Goal: Answer question/provide support

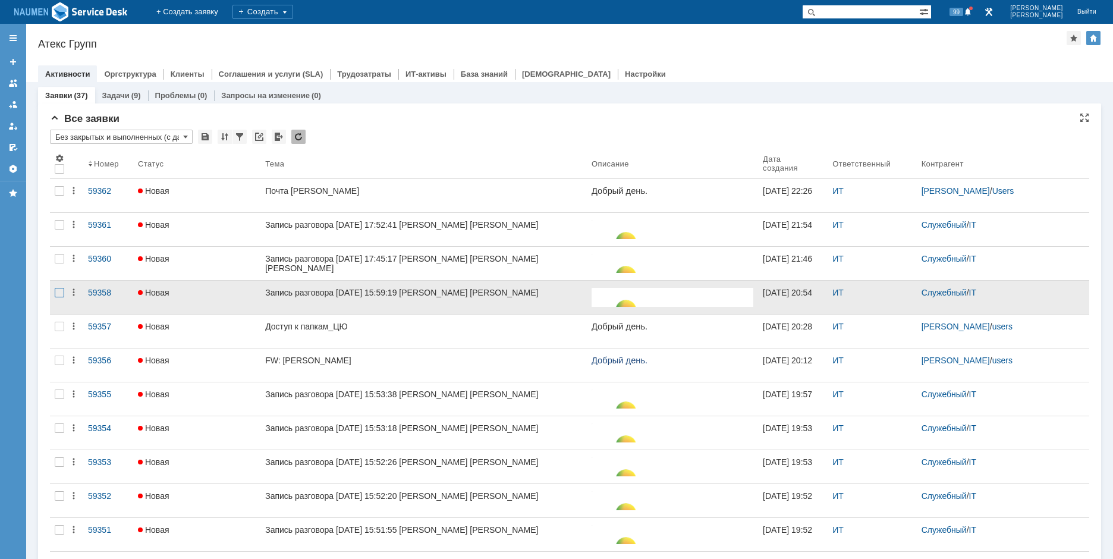
click at [55, 293] on div at bounding box center [60, 293] width 10 height 10
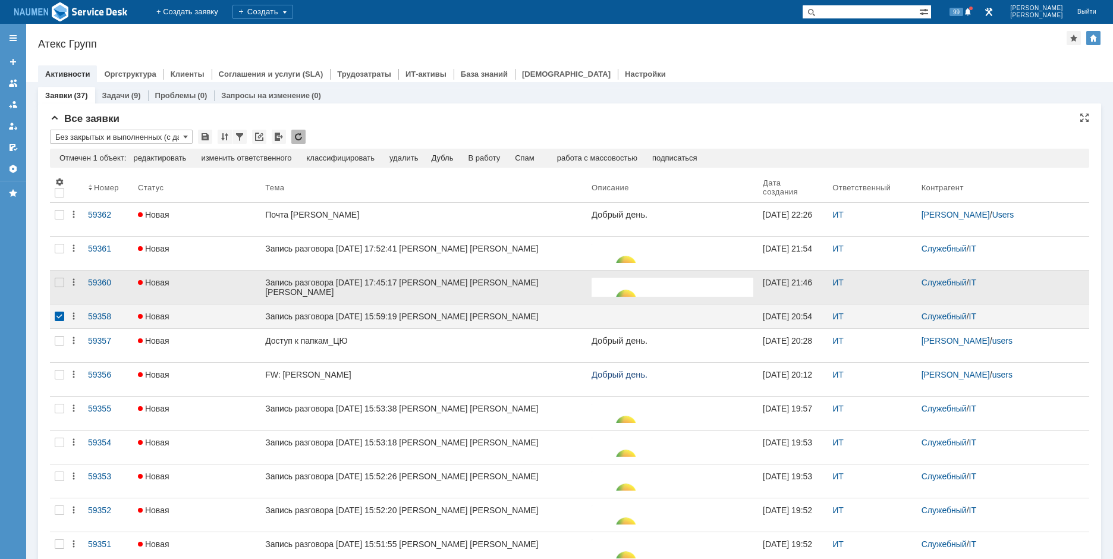
click at [53, 287] on div at bounding box center [59, 287] width 19 height 33
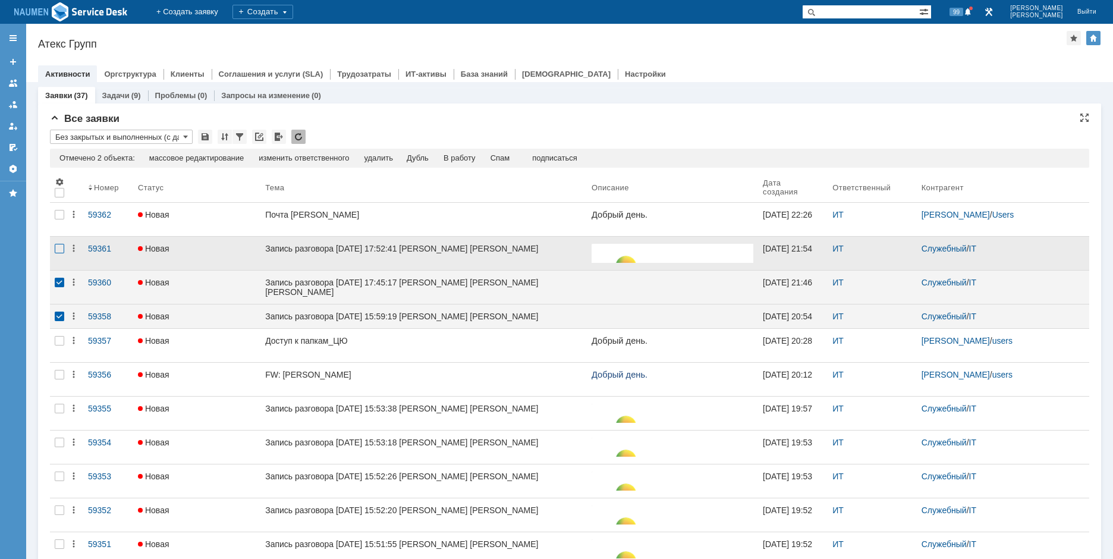
click at [61, 251] on div at bounding box center [60, 249] width 10 height 10
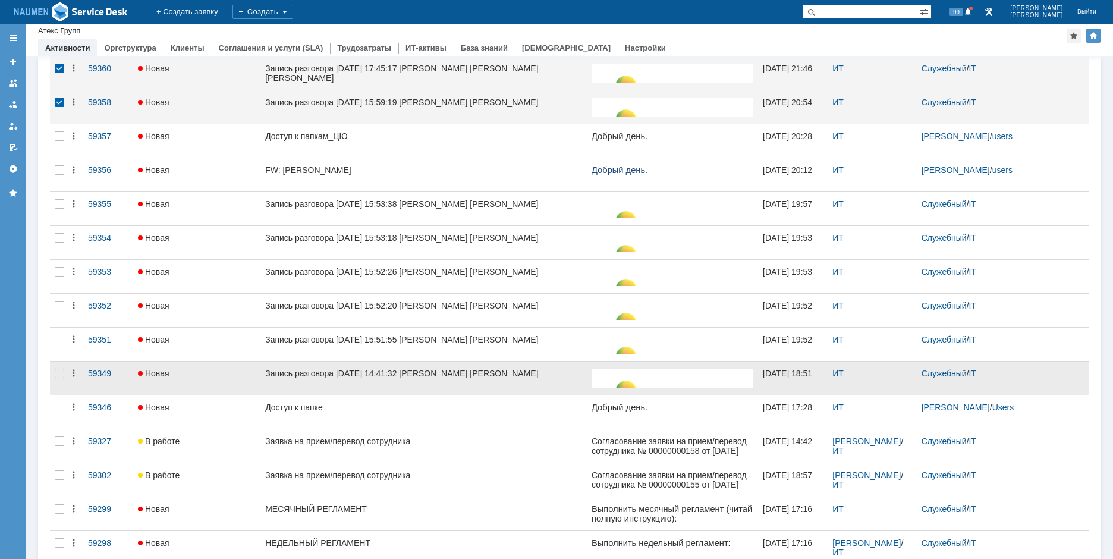
click at [62, 378] on div at bounding box center [60, 374] width 10 height 10
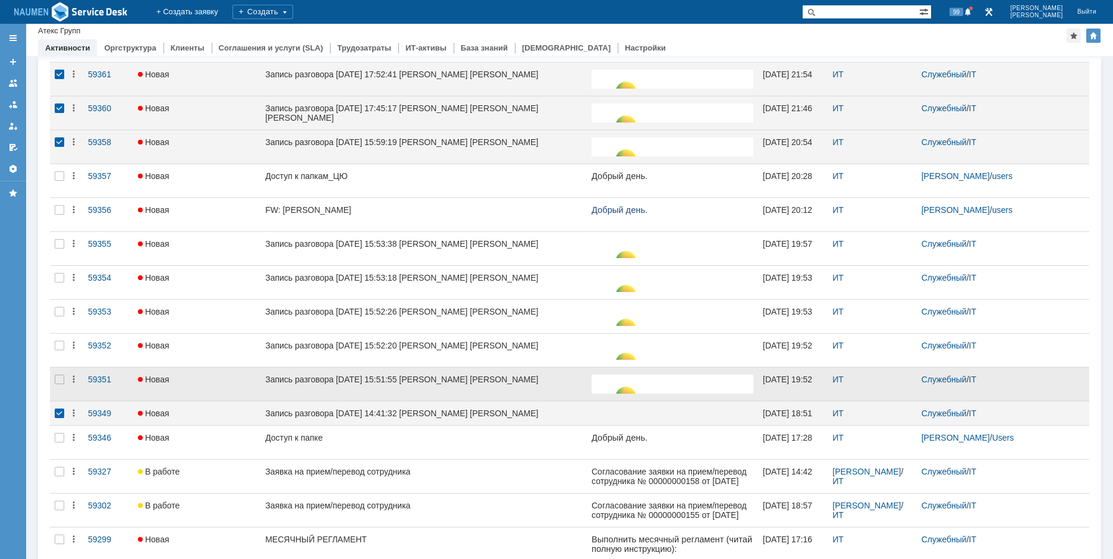
click at [62, 374] on div at bounding box center [59, 384] width 19 height 33
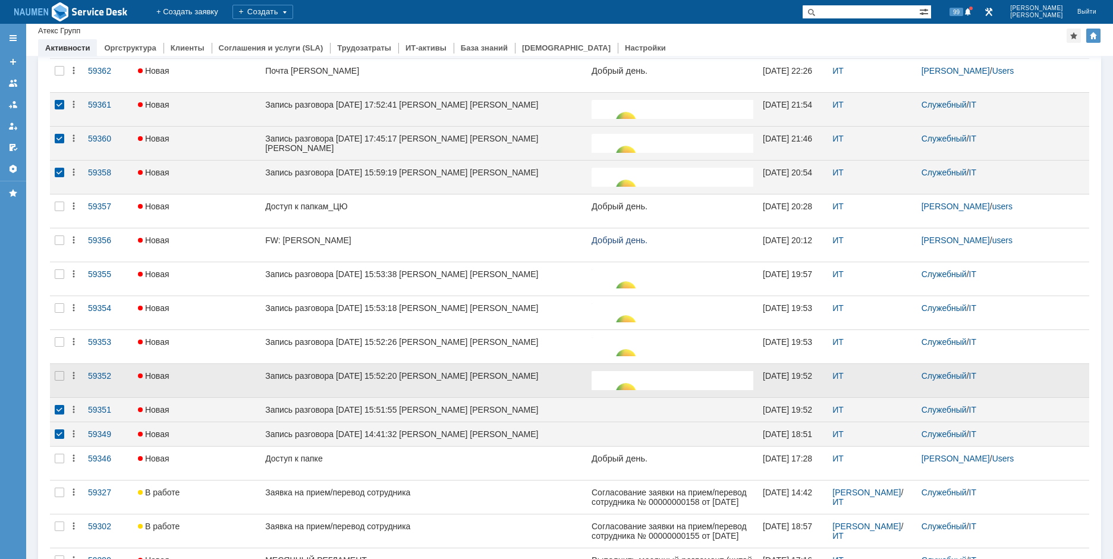
click at [61, 364] on div at bounding box center [59, 380] width 19 height 33
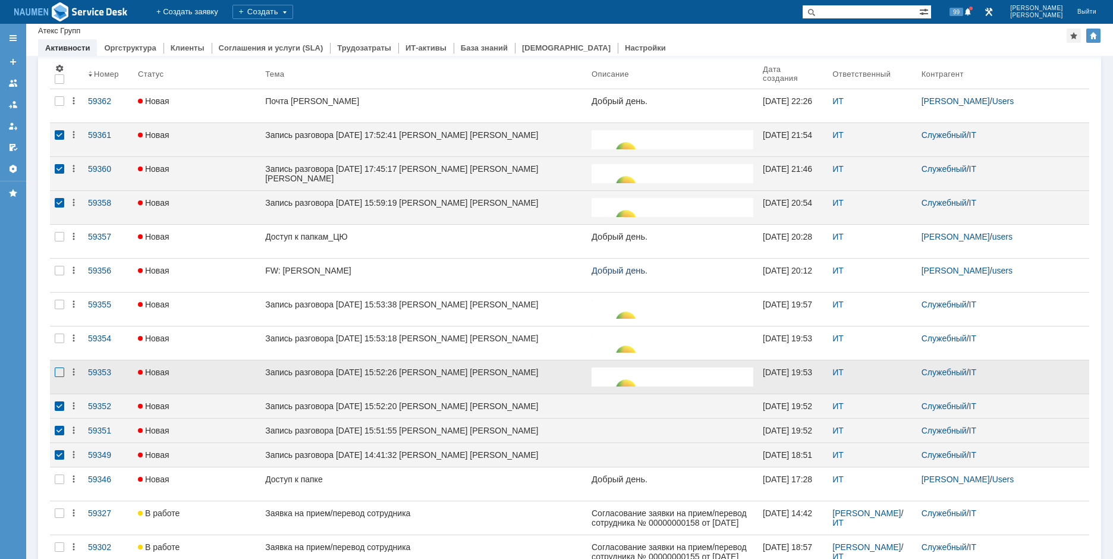
click at [60, 372] on div at bounding box center [60, 373] width 10 height 10
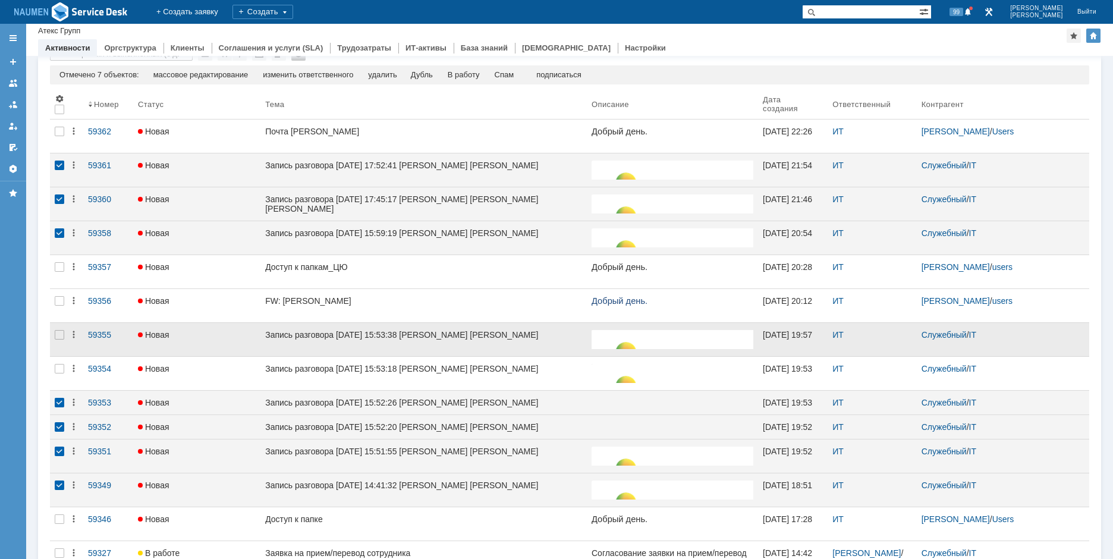
click at [59, 342] on div at bounding box center [59, 339] width 19 height 33
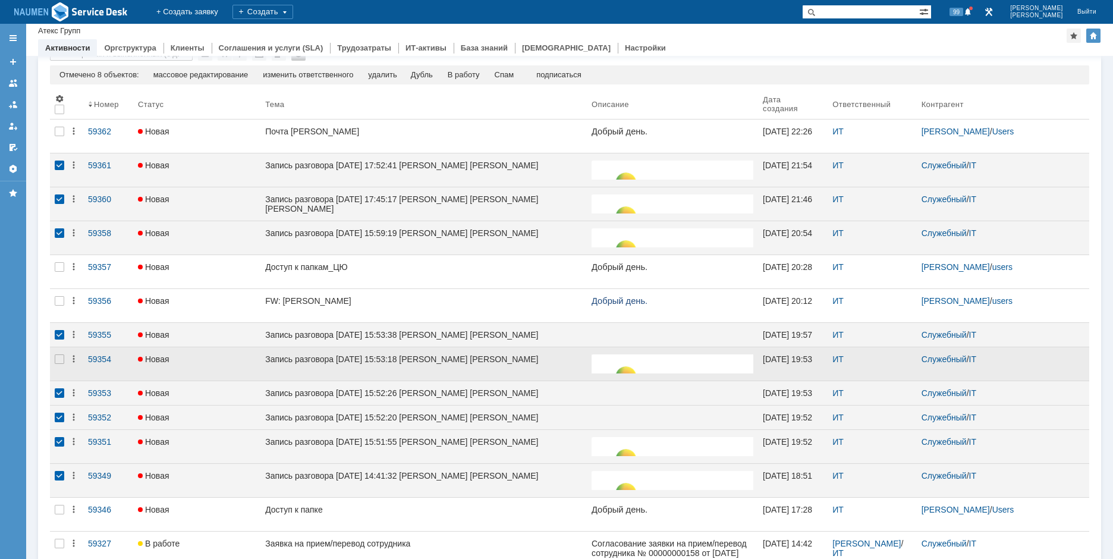
click at [59, 374] on div at bounding box center [59, 363] width 19 height 33
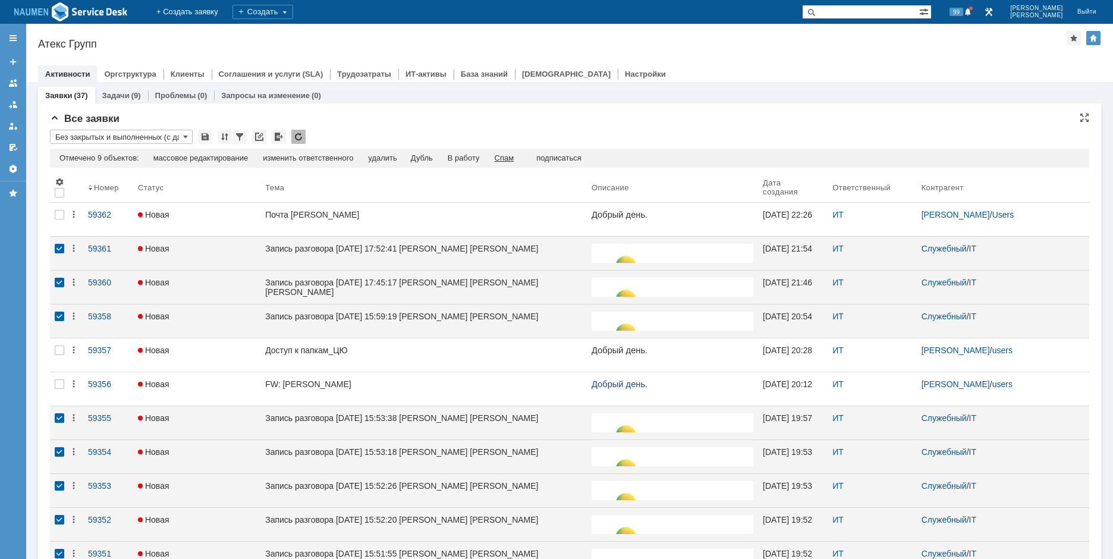
click at [514, 154] on div "Спам" at bounding box center [505, 158] width 20 height 10
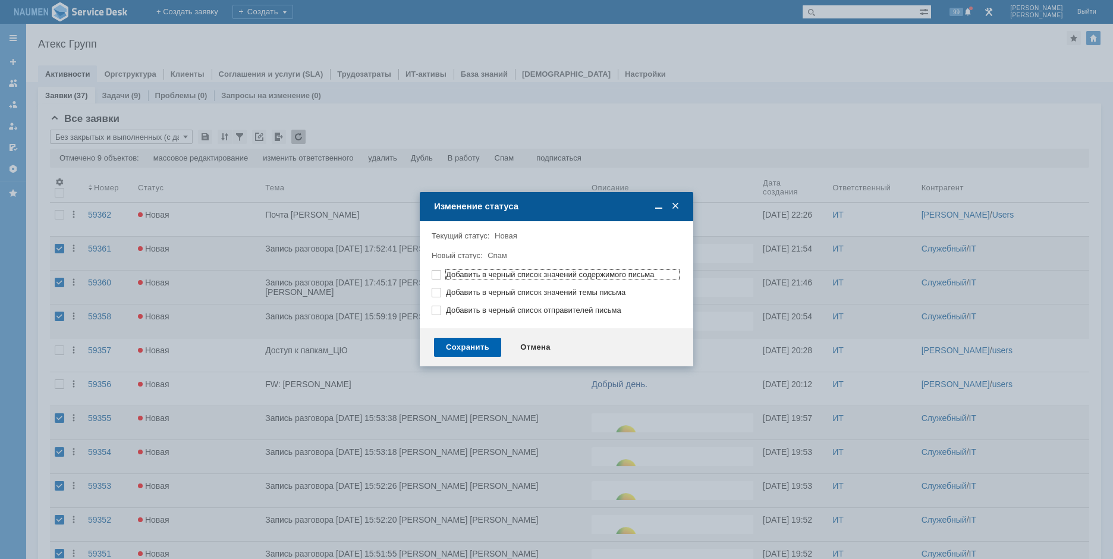
click at [485, 345] on div "Сохранить" at bounding box center [467, 347] width 67 height 19
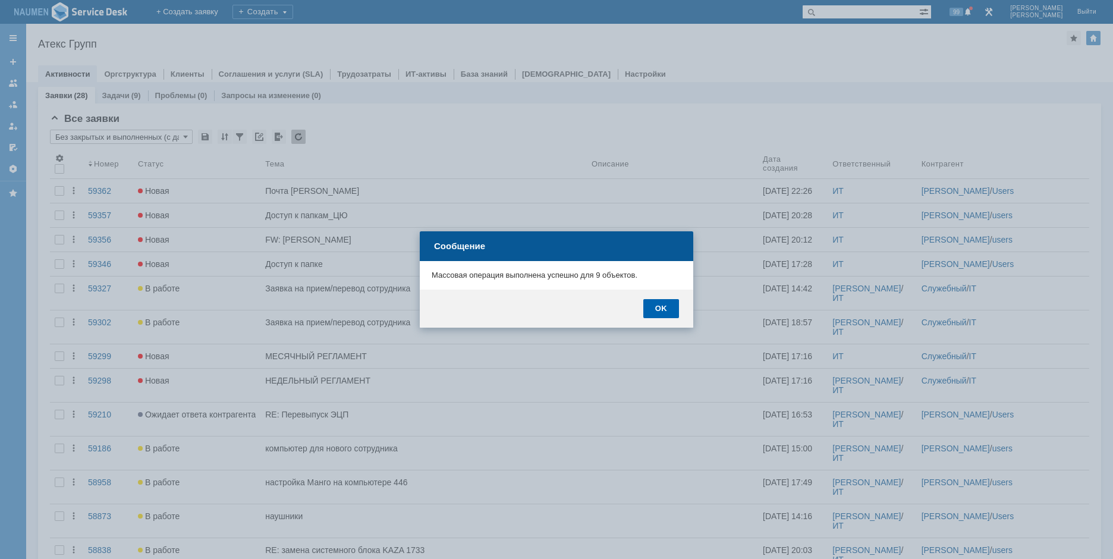
click at [663, 309] on div "OK" at bounding box center [661, 308] width 36 height 19
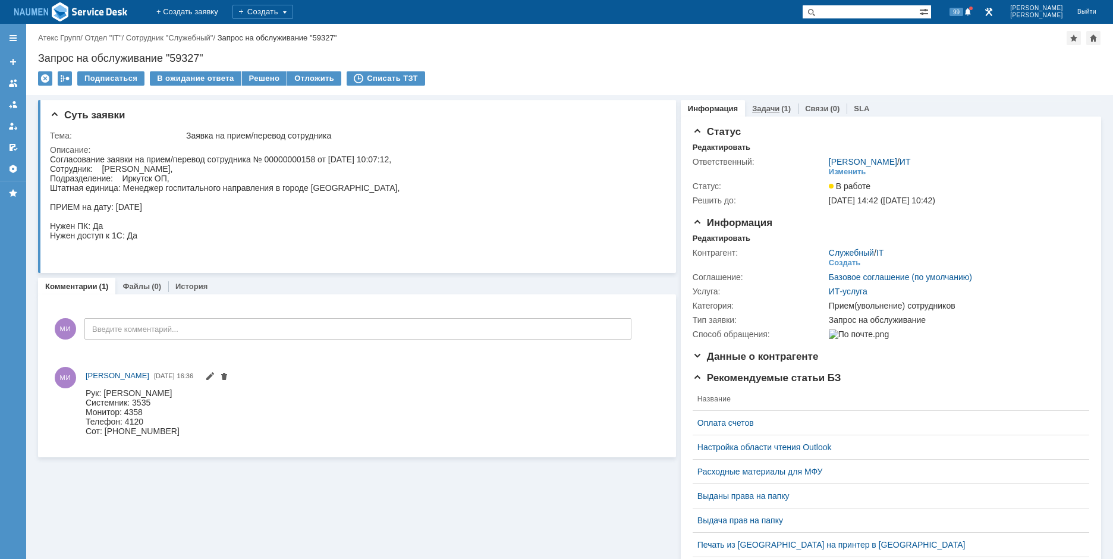
click at [753, 107] on link "Задачи" at bounding box center [765, 108] width 27 height 9
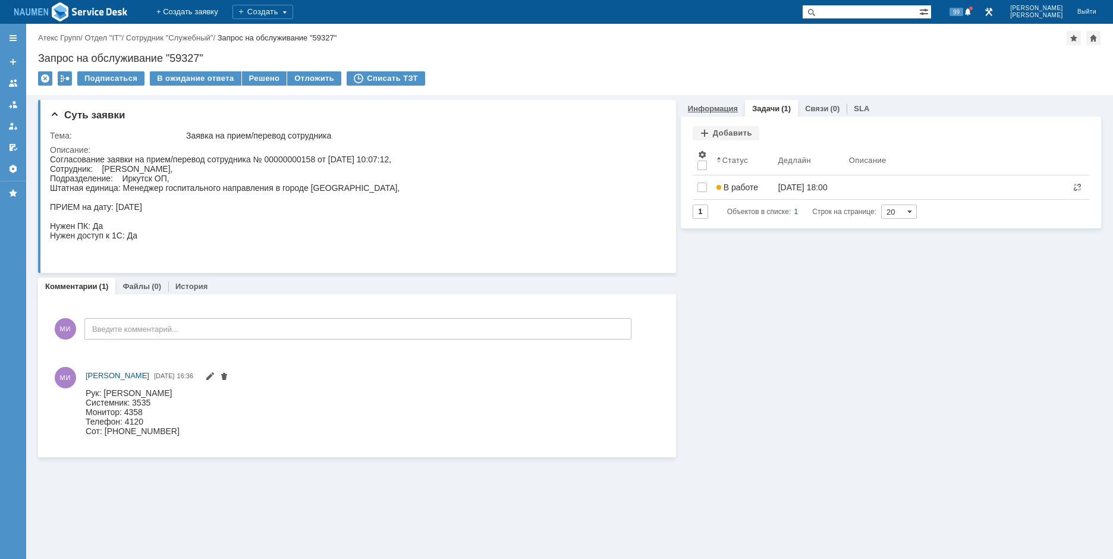
click at [708, 106] on link "Информация" at bounding box center [713, 108] width 50 height 9
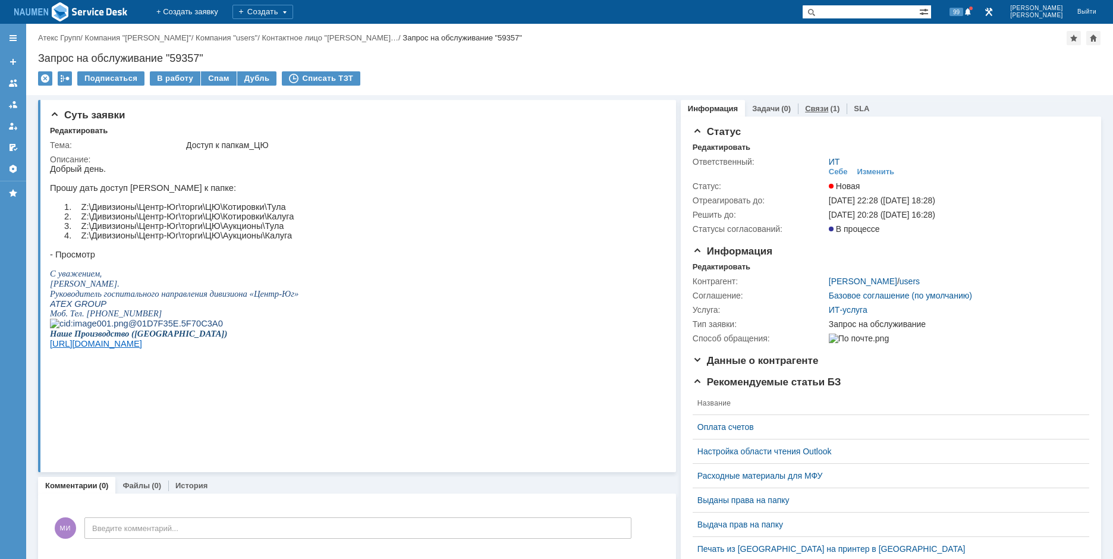
click at [816, 116] on div "Связи (1)" at bounding box center [822, 108] width 49 height 17
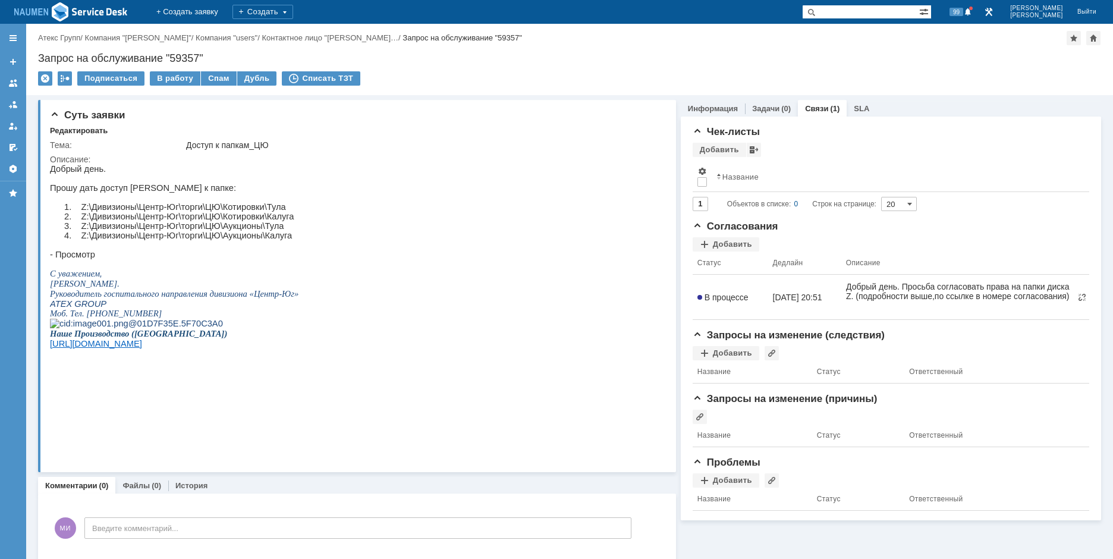
click at [710, 117] on div "Чек-листы Добавить Просмотреть архив Результаты поиска: Изменить Сбросить Сорти…" at bounding box center [891, 319] width 420 height 404
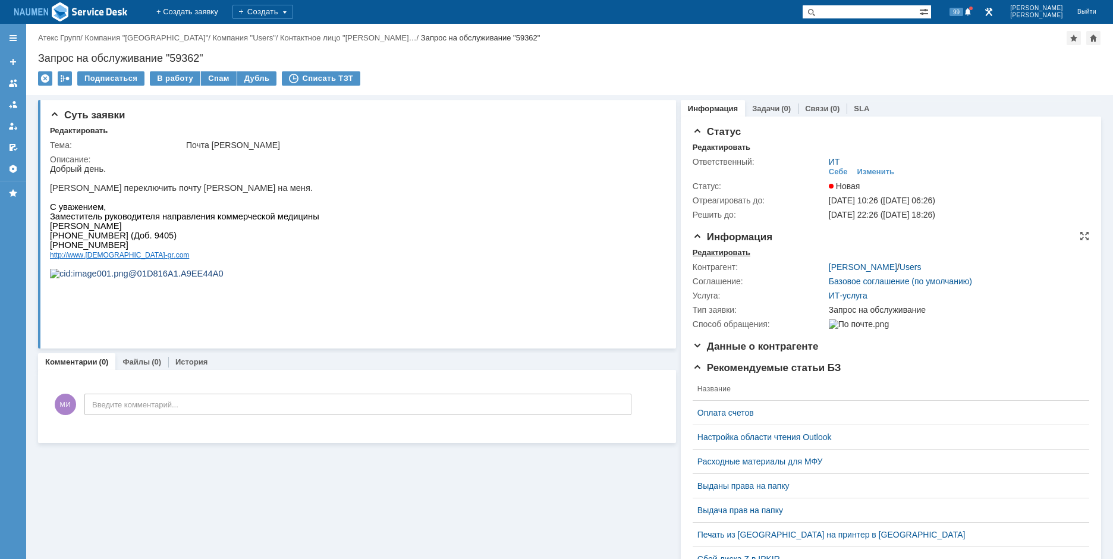
click at [710, 248] on div "Редактировать" at bounding box center [722, 253] width 58 height 10
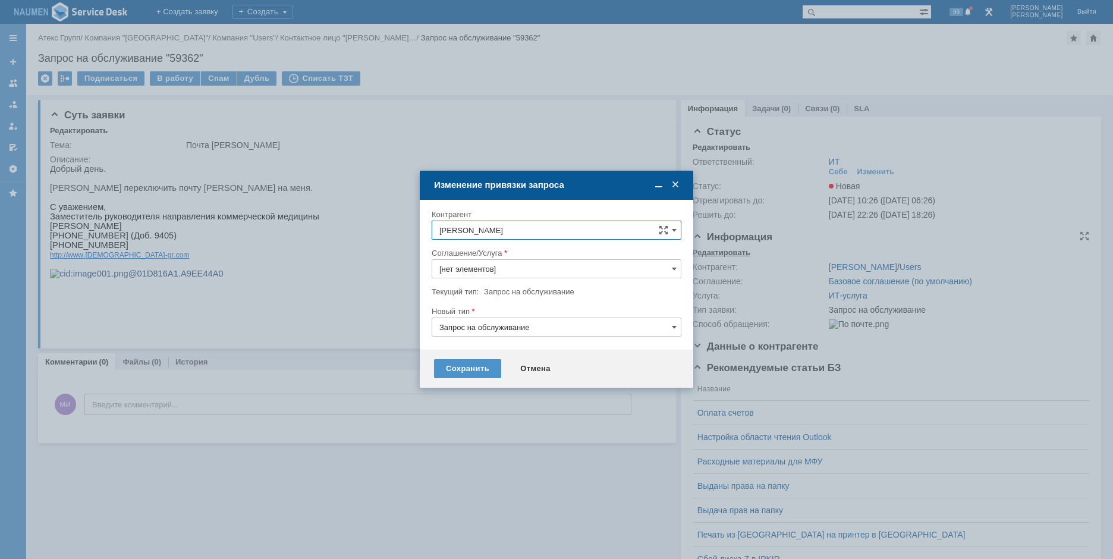
type input "ИТ-услуга"
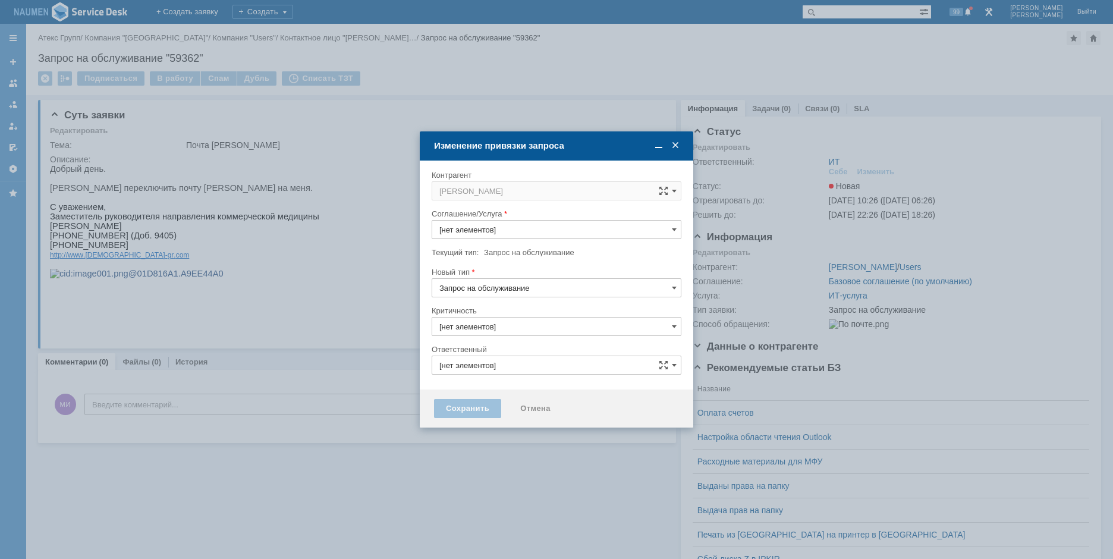
type input "ИТ-услуга"
type input "3. Низкая"
type input "ИТ"
type input "[не указано]"
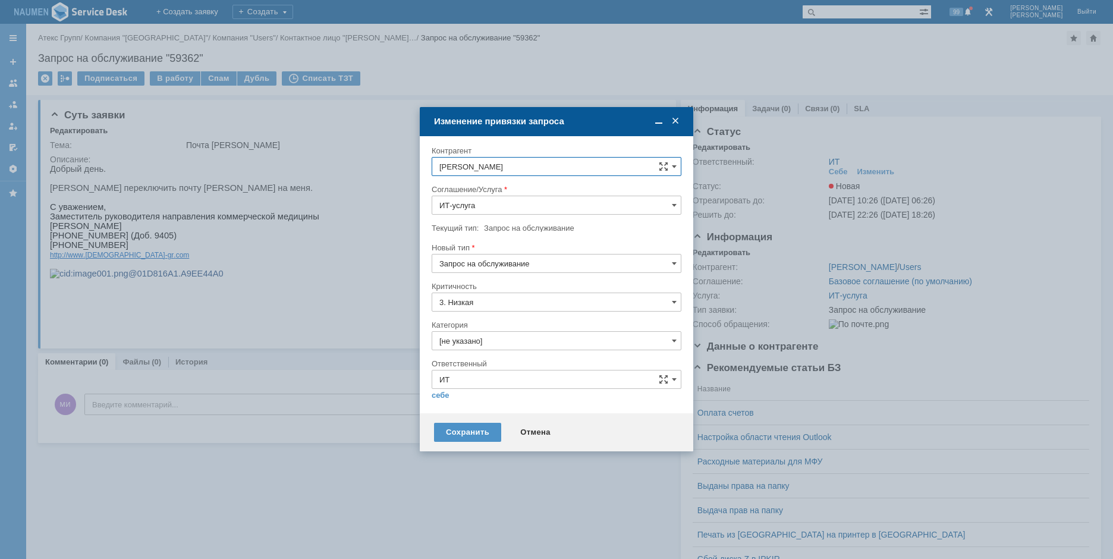
click at [478, 338] on input "[не указано]" at bounding box center [557, 340] width 250 height 19
click at [451, 401] on div "Почта" at bounding box center [556, 407] width 249 height 19
click at [450, 395] on div "себе своей команде" at bounding box center [557, 394] width 250 height 11
type input "Почта"
click at [447, 395] on link "себе" at bounding box center [441, 396] width 18 height 10
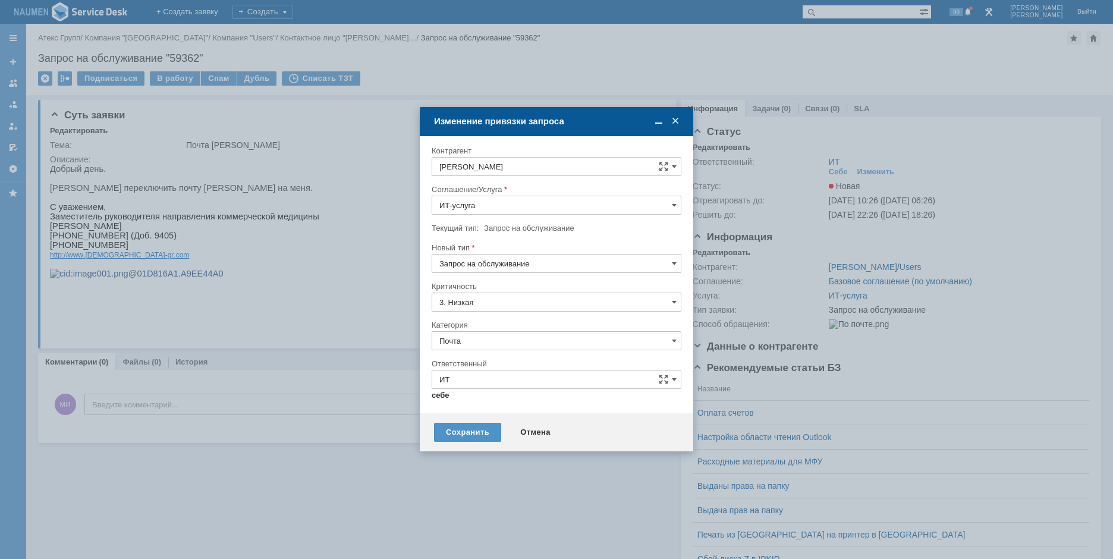
type input "[PERSON_NAME]"
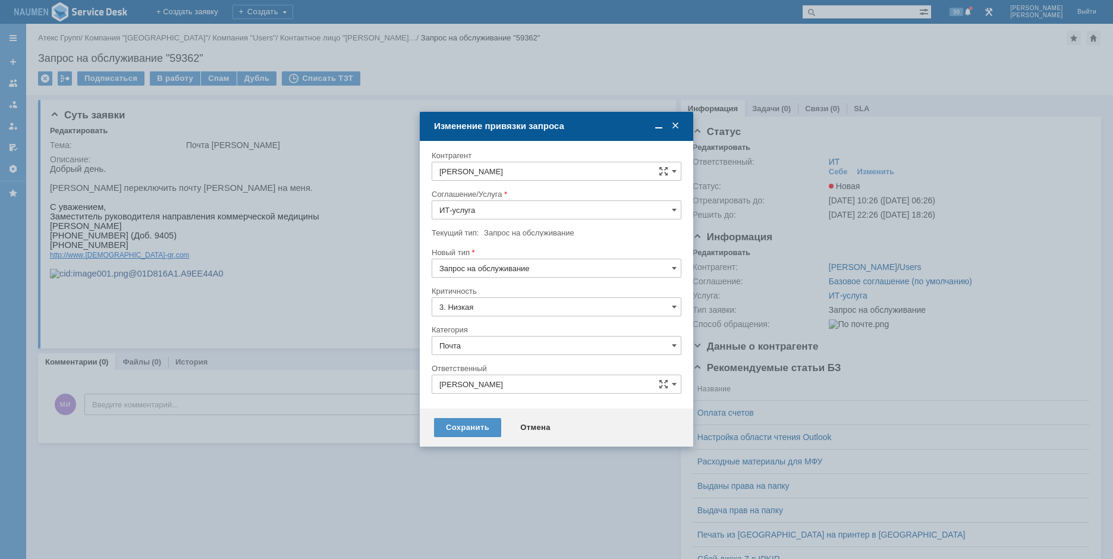
click at [464, 416] on div "Сохранить Отмена" at bounding box center [557, 428] width 274 height 38
click at [466, 425] on div "Сохранить" at bounding box center [467, 427] width 67 height 19
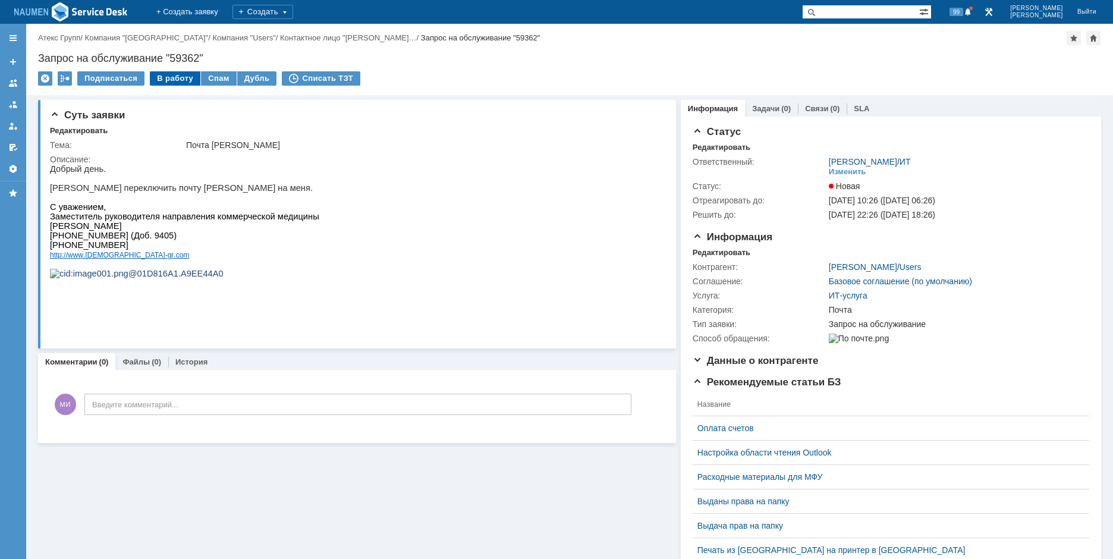
click at [169, 80] on div "В работу" at bounding box center [175, 78] width 51 height 14
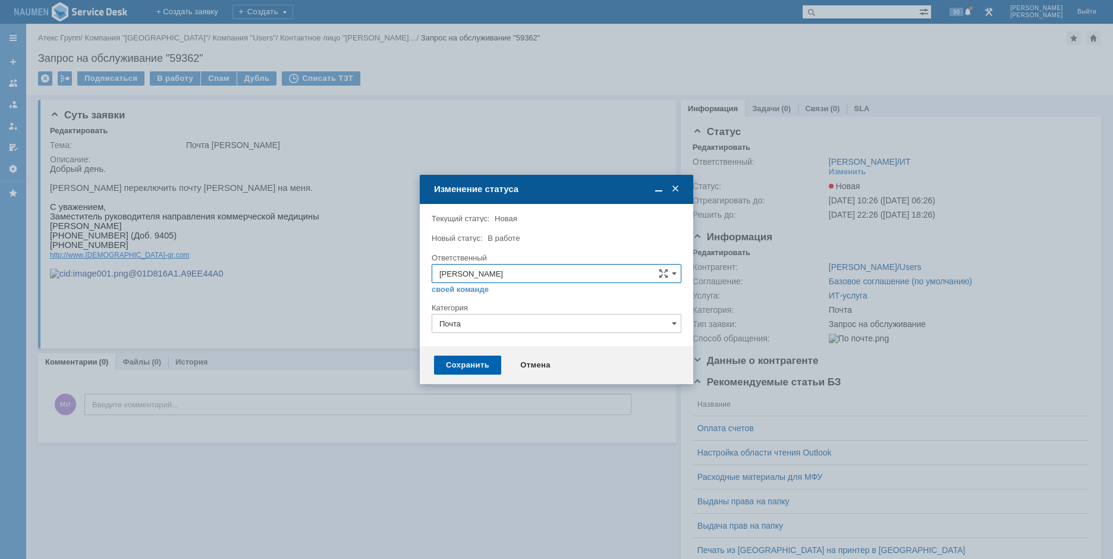
click at [448, 361] on div "Сохранить" at bounding box center [467, 365] width 67 height 19
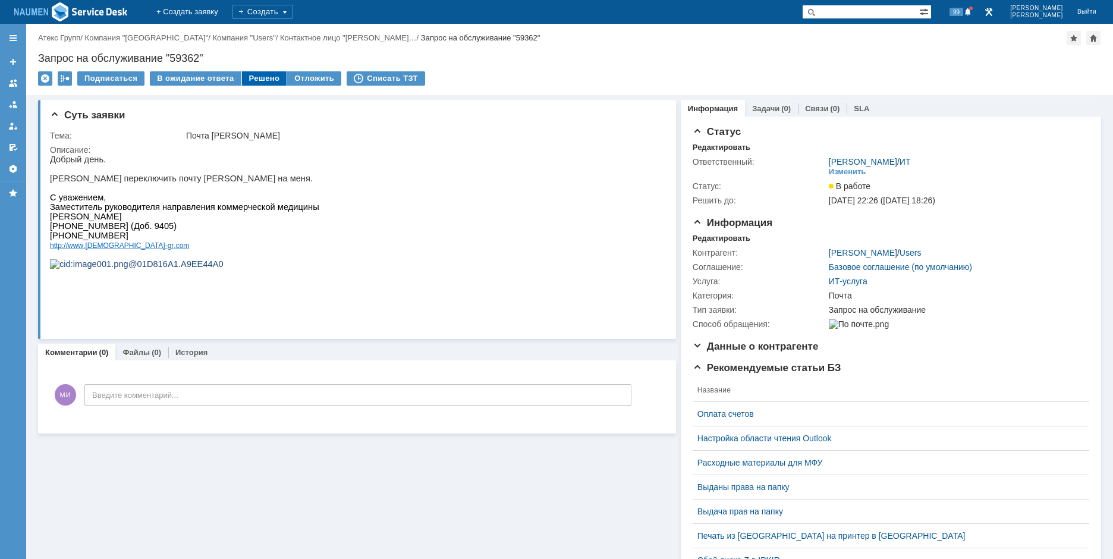
click at [256, 77] on div "Решено" at bounding box center [264, 78] width 45 height 14
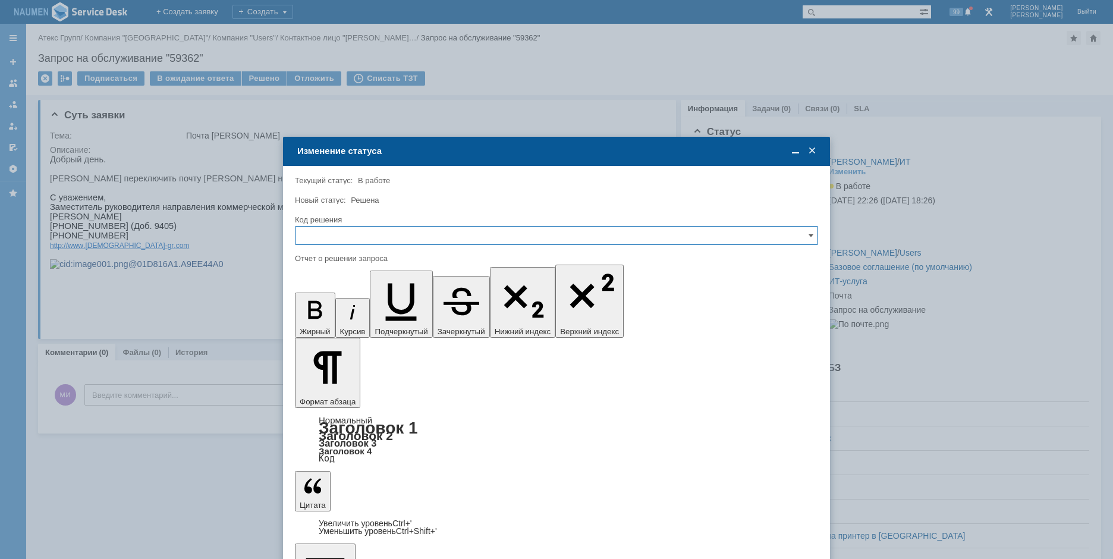
click at [453, 238] on input "text" at bounding box center [556, 235] width 523 height 19
click at [322, 310] on div "Решено" at bounding box center [557, 316] width 522 height 19
type input "Решено"
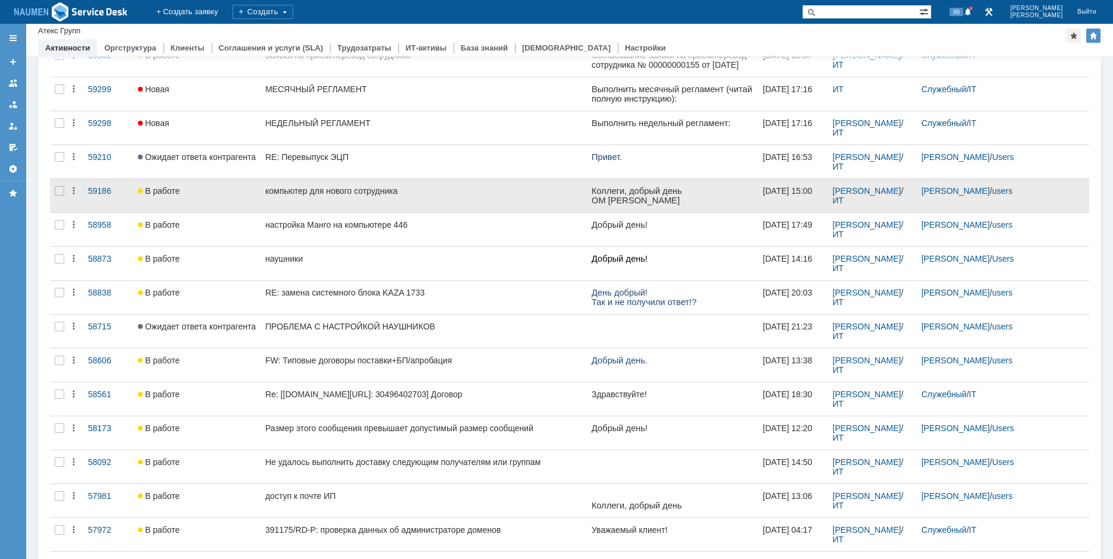
scroll to position [157, 0]
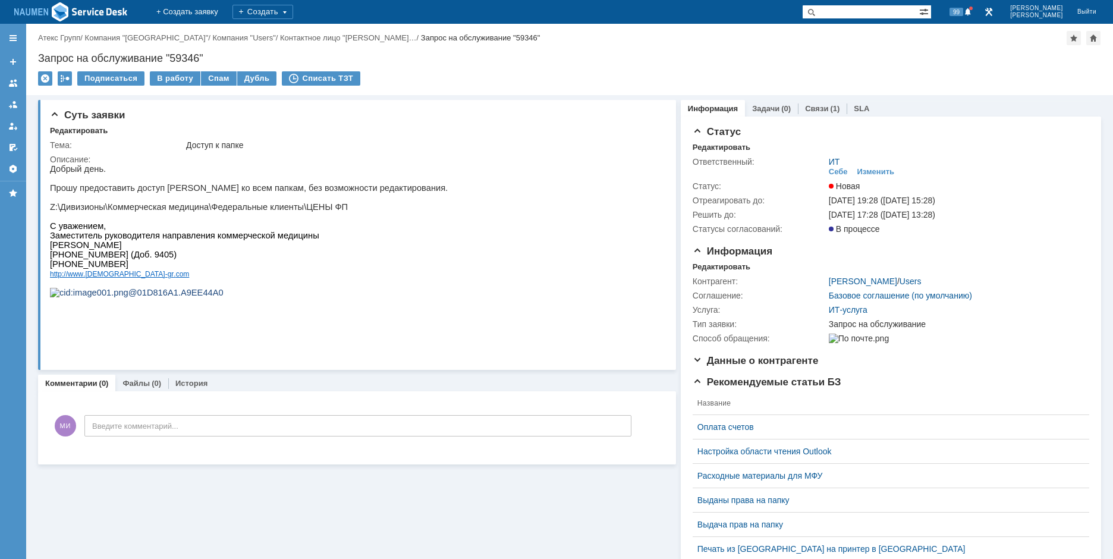
click at [820, 99] on div "Информация Задачи (0) Связи (1) SLA Статус Редактировать Ответственный: ИТ Себе…" at bounding box center [888, 439] width 425 height 689
click at [818, 108] on link "Связи" at bounding box center [816, 108] width 23 height 9
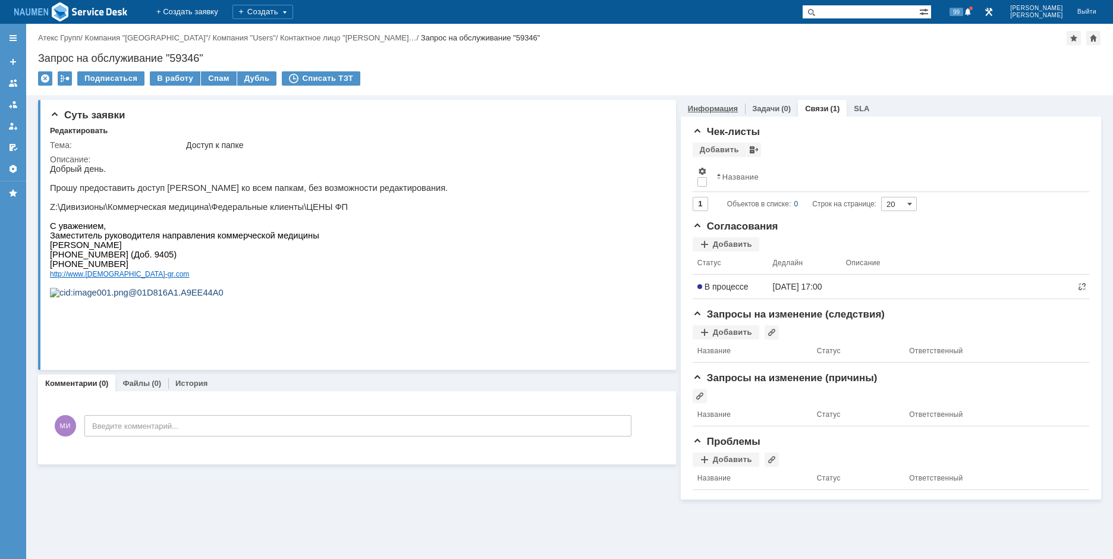
click at [726, 108] on link "Информация" at bounding box center [713, 108] width 50 height 9
